Goal: Book appointment/travel/reservation

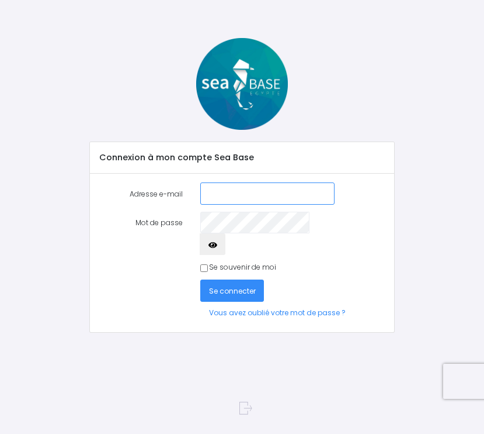
type input "[PERSON_NAME][EMAIL_ADDRESS][DOMAIN_NAME]"
click at [242, 286] on span "Se connecter" at bounding box center [232, 291] width 47 height 10
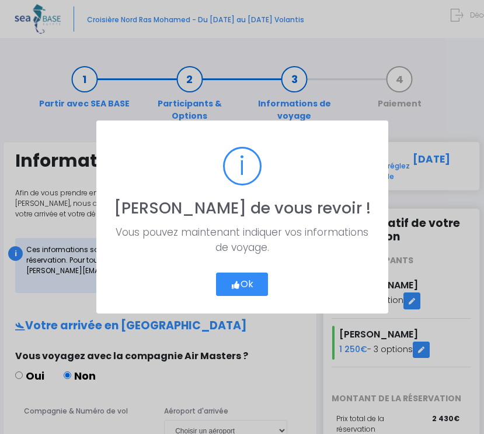
click at [255, 284] on button "Ok" at bounding box center [242, 283] width 52 height 23
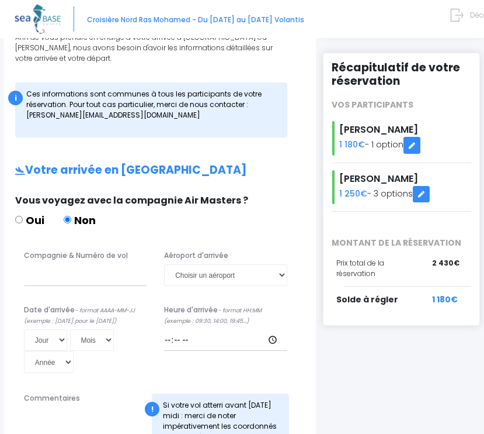
scroll to position [169, 0]
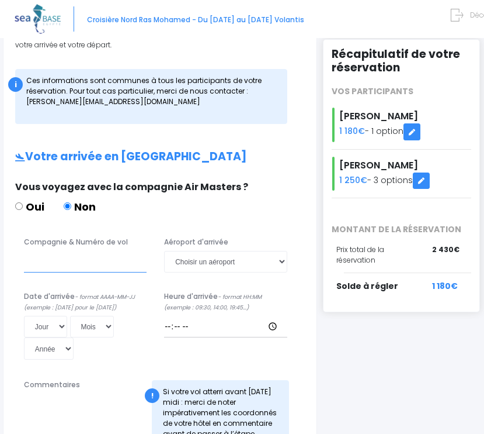
click at [122, 263] on input "Compagnie & Numéro de vol" at bounding box center [85, 262] width 123 height 22
type input "EJU4657"
click at [280, 261] on select "Choisir un aéroport Hurghada Marsa Alam" at bounding box center [225, 262] width 123 height 22
select select "Hurghada"
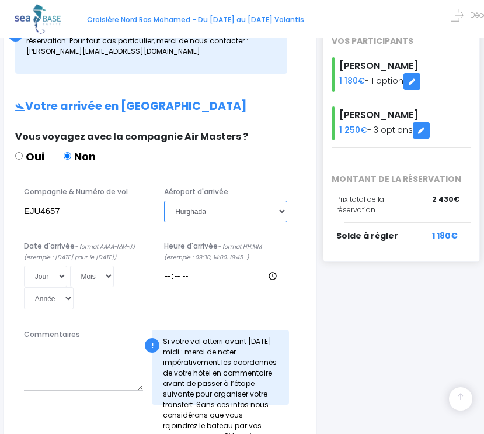
scroll to position [220, 0]
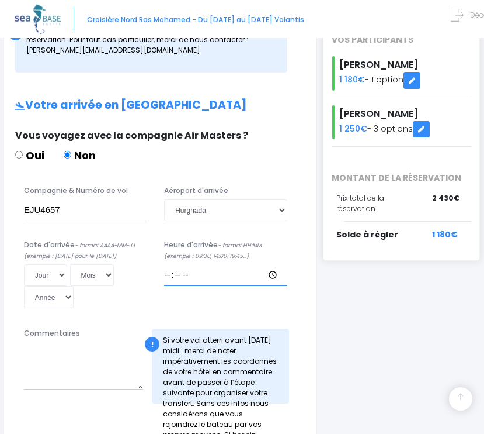
click at [205, 279] on input "Heure d'arrivée - format HH:MM (exemple : 09:30, 14:00, 19:45...)" at bounding box center [225, 275] width 123 height 22
click at [201, 274] on input "Heure d'arrivée - format HH:MM (exemple : 09:30, 14:00, 19:45...)" at bounding box center [225, 275] width 123 height 22
click at [186, 276] on input "Heure d'arrivée - format HH:MM (exemple : 09:30, 14:00, 19:45...)" at bounding box center [225, 275] width 123 height 22
type input "18:00"
click at [95, 342] on textarea "Commentaires" at bounding box center [83, 365] width 119 height 47
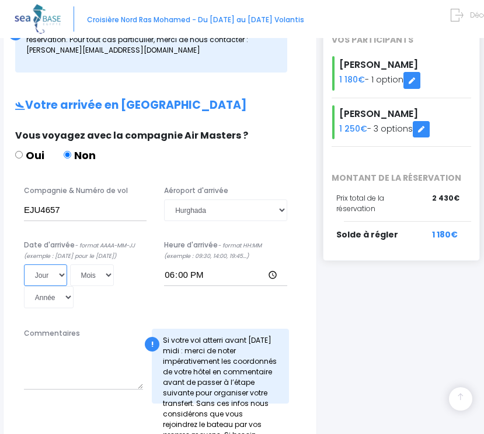
select select "25"
select select "10"
select select "2025"
type input "2025-10-25"
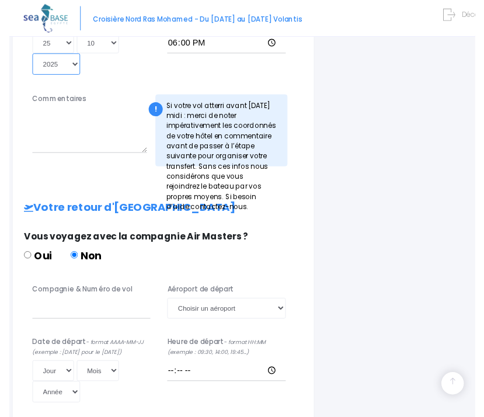
scroll to position [467, 0]
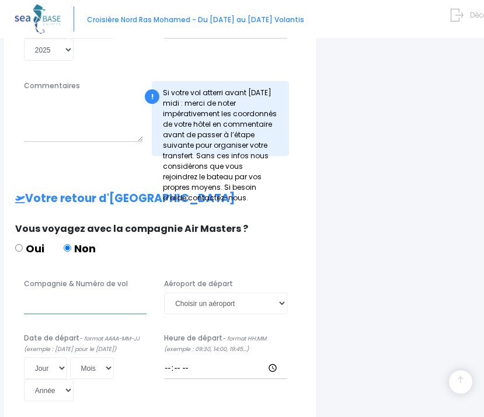
click at [95, 293] on input "Compagnie & Numéro de vol" at bounding box center [85, 304] width 123 height 22
type input "MS801"
click at [282, 296] on select "Choisir un aéroport Hurghada Marsa Alam" at bounding box center [225, 304] width 123 height 22
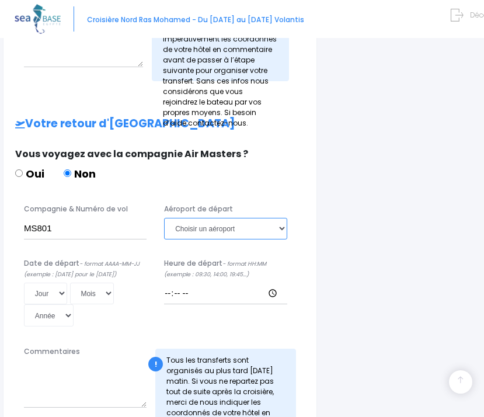
scroll to position [555, 0]
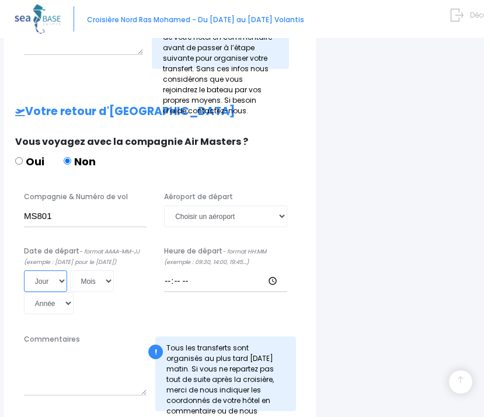
click at [51, 280] on select "Jour 01 02 03 04 05 06 07 08 09 10 11 12 13 14 15 16 17 18 19 20 21 22 23 24 25…" at bounding box center [45, 282] width 43 height 22
select select "02"
select select "11"
click at [74, 292] on select "Année 2045 2044 2043 2042 2041 2040 2039 2038 2037 2036 2035 2034 2033 2032 203…" at bounding box center [49, 303] width 50 height 22
select select "2025"
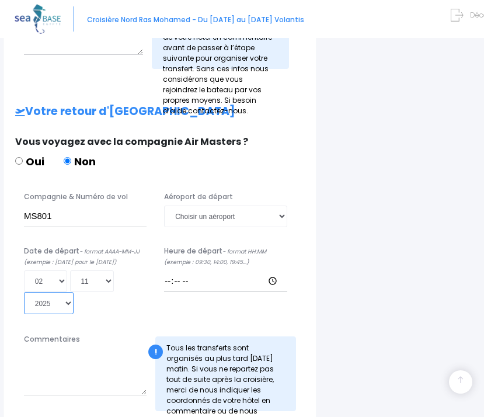
type input "2025-11-02"
click at [172, 271] on input "Heure de départ - format HH:MM (exemple : 09:30, 14:00, 19:45...)" at bounding box center [225, 282] width 123 height 22
type input "17:00"
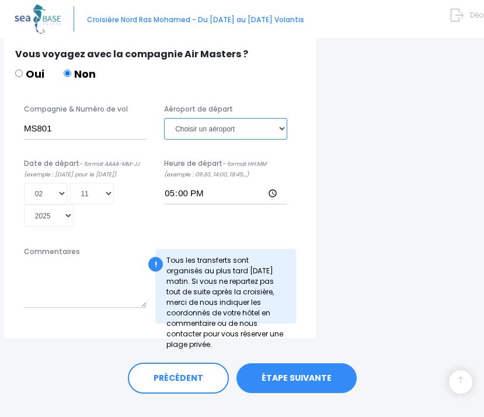
scroll to position [642, 0]
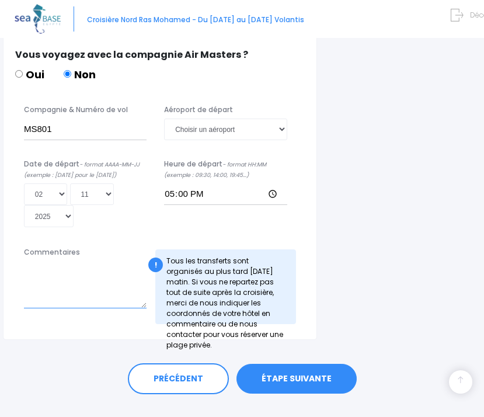
click at [111, 278] on textarea "Commentaires" at bounding box center [85, 284] width 123 height 47
type textarea "Départ du Caire"
click at [82, 370] on div "PRÉCÉDENT ÉTAPE SUIVANTE" at bounding box center [242, 376] width 467 height 72
click at [332, 364] on link "ÉTAPE SUIVANTE" at bounding box center [297, 379] width 120 height 30
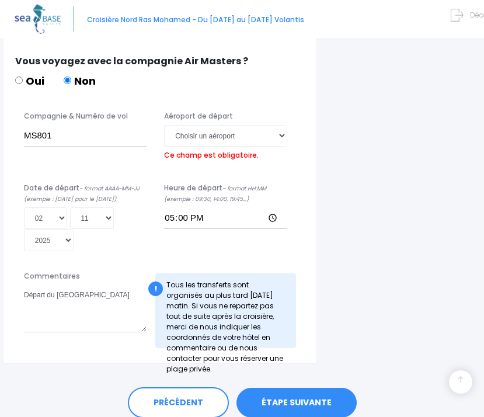
scroll to position [631, 0]
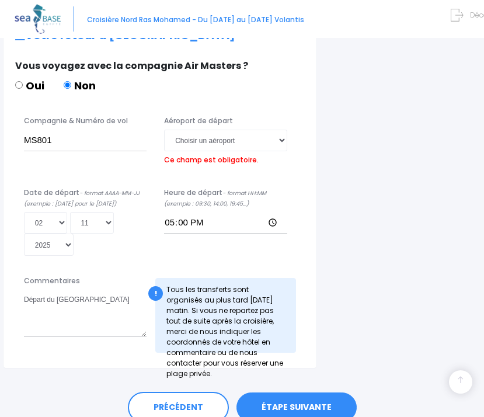
click at [332, 369] on div "PRÉCÉDENT ÉTAPE SUIVANTE" at bounding box center [242, 405] width 467 height 72
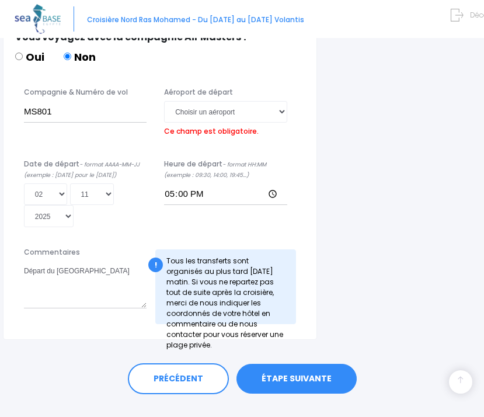
click at [310, 364] on link "ÉTAPE SUIVANTE" at bounding box center [297, 379] width 120 height 30
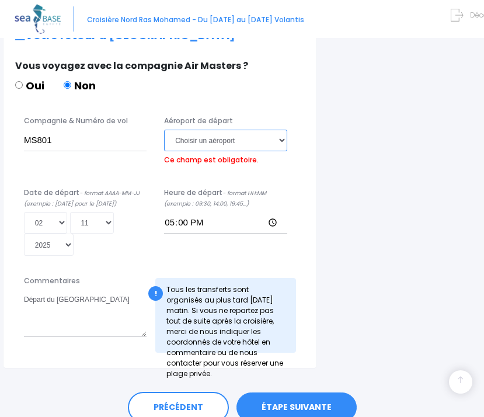
select select "Hurghada"
click at [297, 392] on div "PRÉCÉDENT ÉTAPE SUIVANTE" at bounding box center [242, 408] width 420 height 32
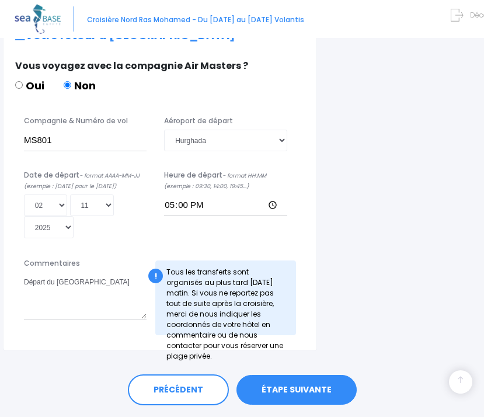
click at [292, 375] on link "ÉTAPE SUIVANTE" at bounding box center [297, 390] width 120 height 30
click at [56, 131] on input "MS801" at bounding box center [85, 141] width 123 height 22
type input "M"
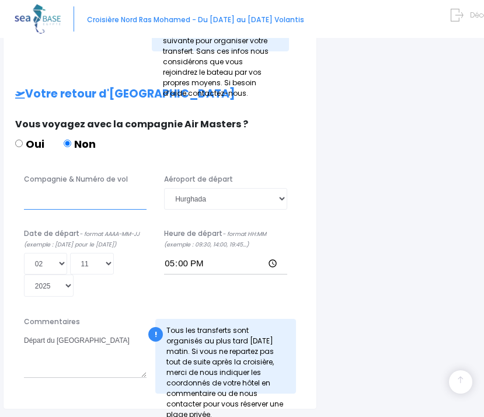
scroll to position [588, 0]
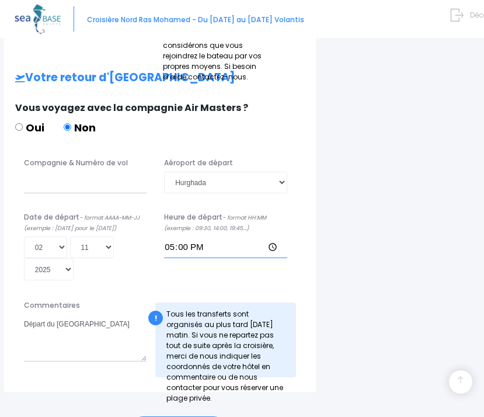
click at [218, 237] on input "17:00" at bounding box center [225, 248] width 123 height 22
click at [215, 244] on input "17:00" at bounding box center [225, 248] width 123 height 22
click at [196, 237] on input "17:00" at bounding box center [225, 248] width 123 height 22
type input "07:55"
click input "submit" at bounding box center [0, 0] width 0 height 0
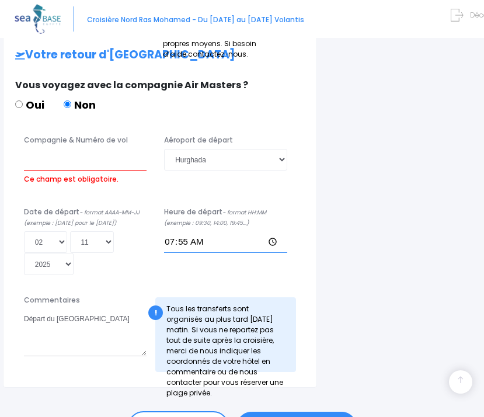
scroll to position [631, 0]
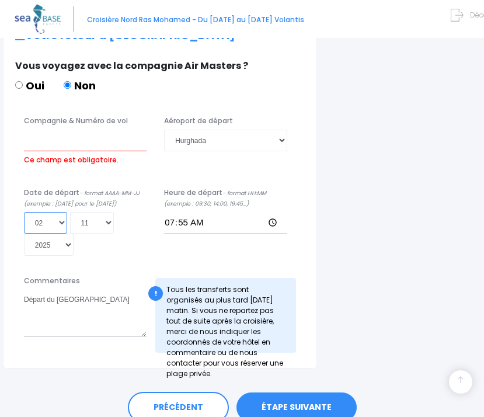
select select "01"
type input "2025-11-01"
click at [91, 135] on input "Compagnie & Numéro de vol" at bounding box center [85, 141] width 123 height 22
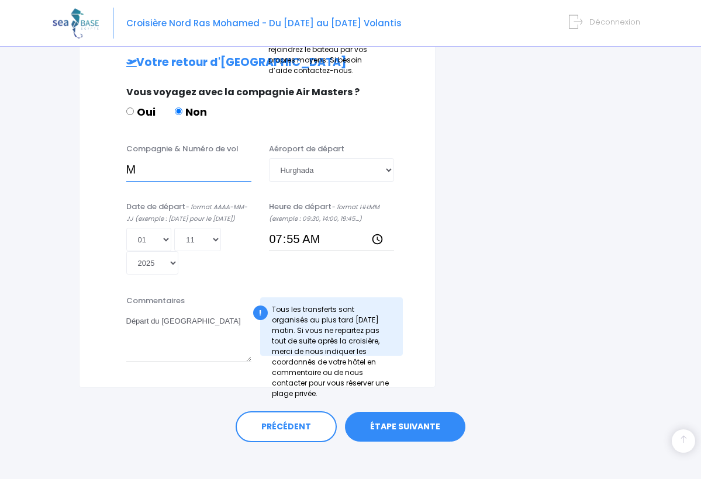
scroll to position [570, 0]
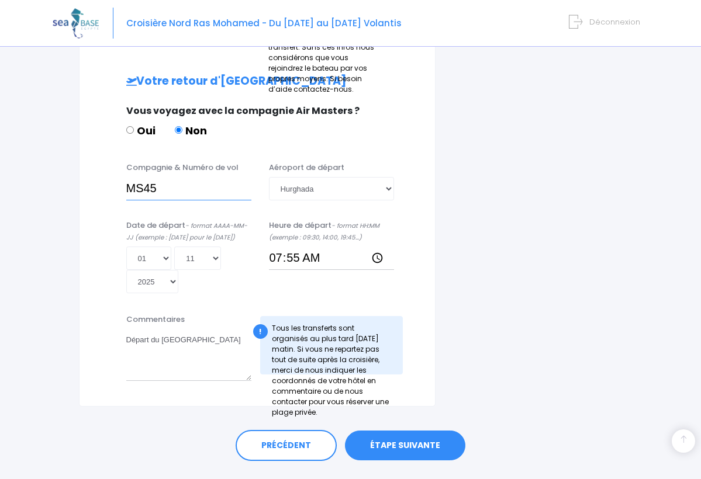
type input "MS45"
click at [185, 329] on textarea "Départ du Caire" at bounding box center [188, 354] width 125 height 51
drag, startPoint x: 185, startPoint y: 314, endPoint x: 107, endPoint y: 312, distance: 78.3
click at [107, 314] on div "Commentaires Départ du Caire ! Tous les transferts sont organisés au plus tard …" at bounding box center [257, 351] width 326 height 74
click at [408, 431] on link "ÉTAPE SUIVANTE" at bounding box center [405, 446] width 120 height 30
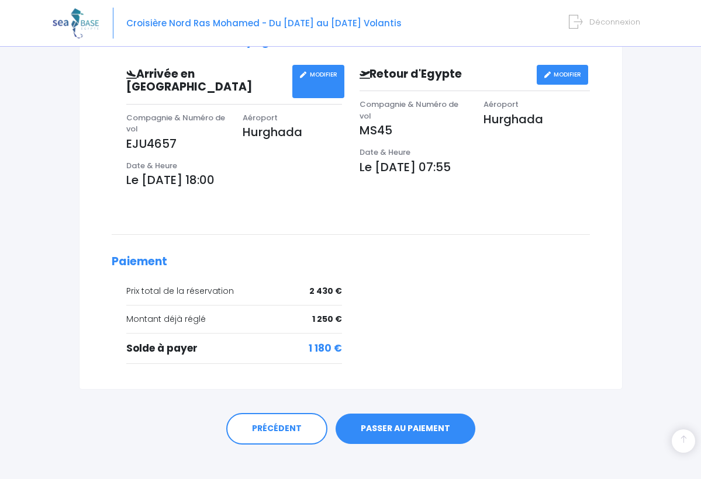
scroll to position [393, 0]
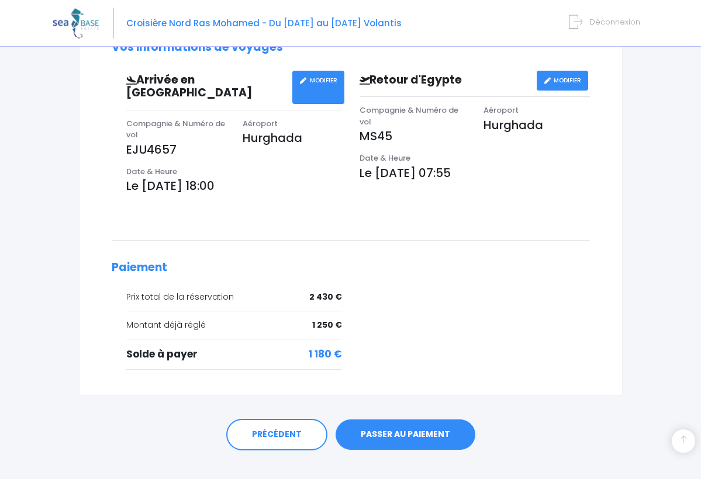
click at [399, 420] on link "PASSER AU PAIEMENT" at bounding box center [405, 435] width 140 height 30
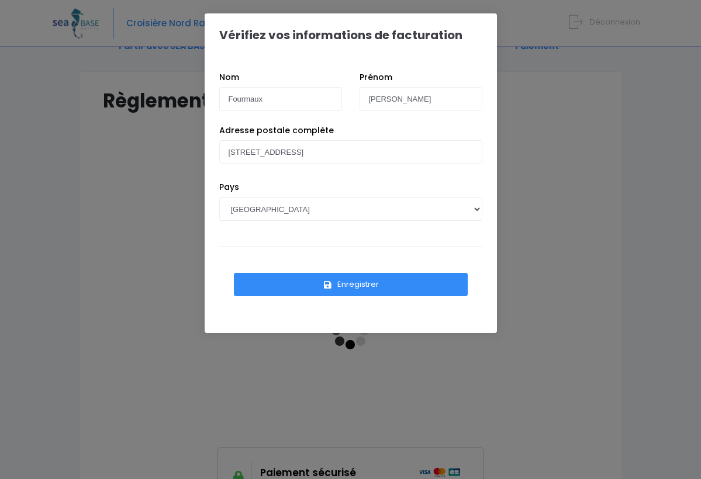
scroll to position [68, 0]
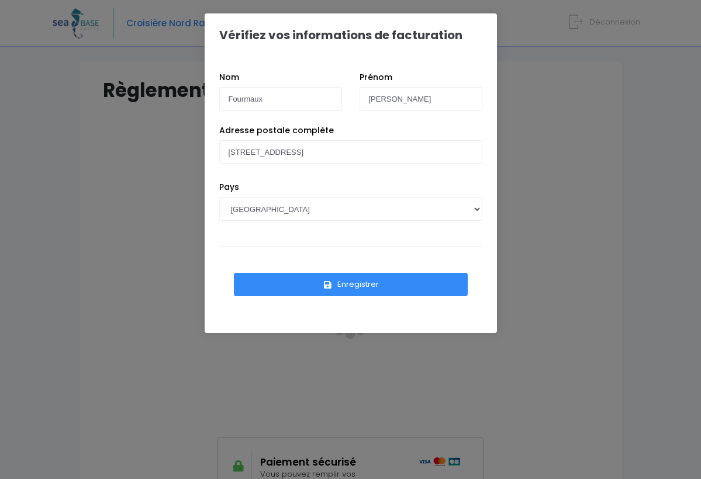
click at [311, 284] on button "Enregistrer" at bounding box center [351, 284] width 234 height 23
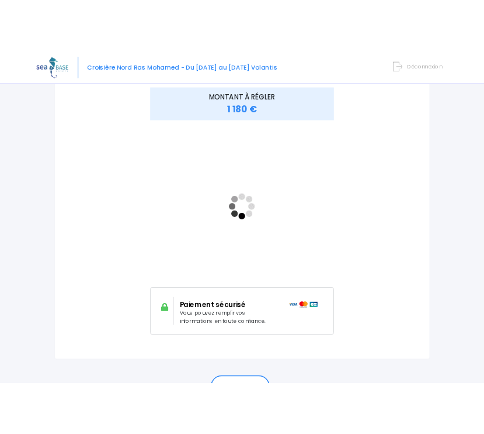
scroll to position [169, 0]
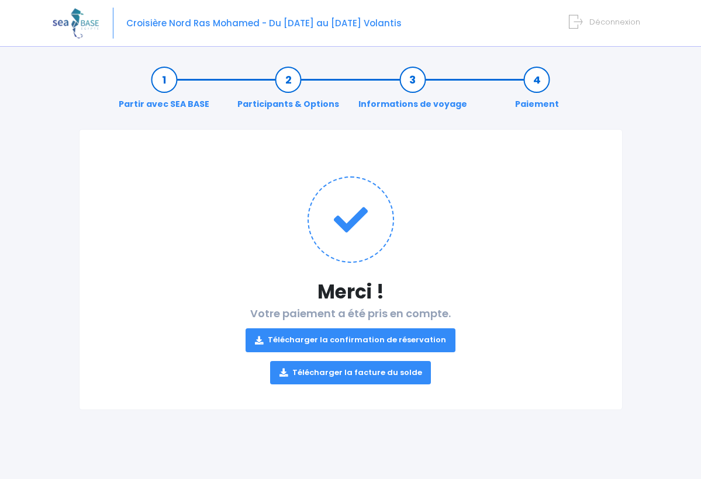
click at [368, 339] on link "Télécharger la confirmation de réservation" at bounding box center [350, 339] width 210 height 23
click at [359, 373] on link "Télécharger la facture du solde" at bounding box center [350, 372] width 161 height 23
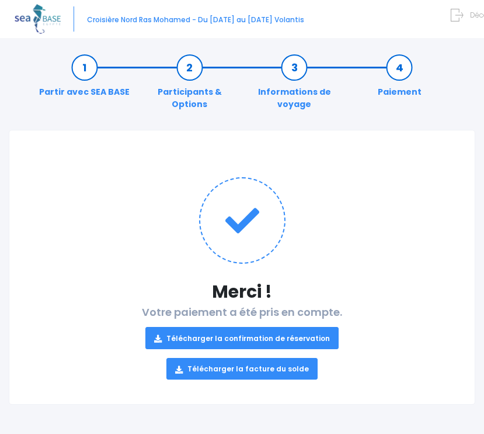
scroll to position [11, 0]
